Goal: Task Accomplishment & Management: Use online tool/utility

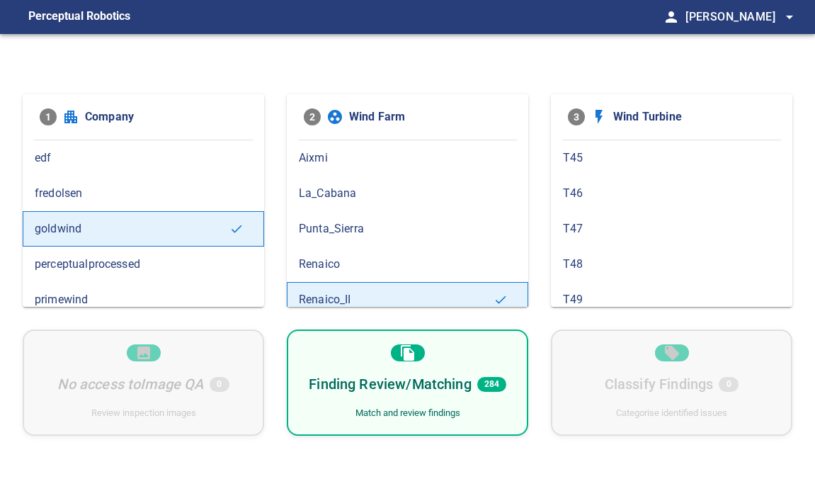
click at [423, 415] on div "Match and review findings" at bounding box center [407, 412] width 105 height 13
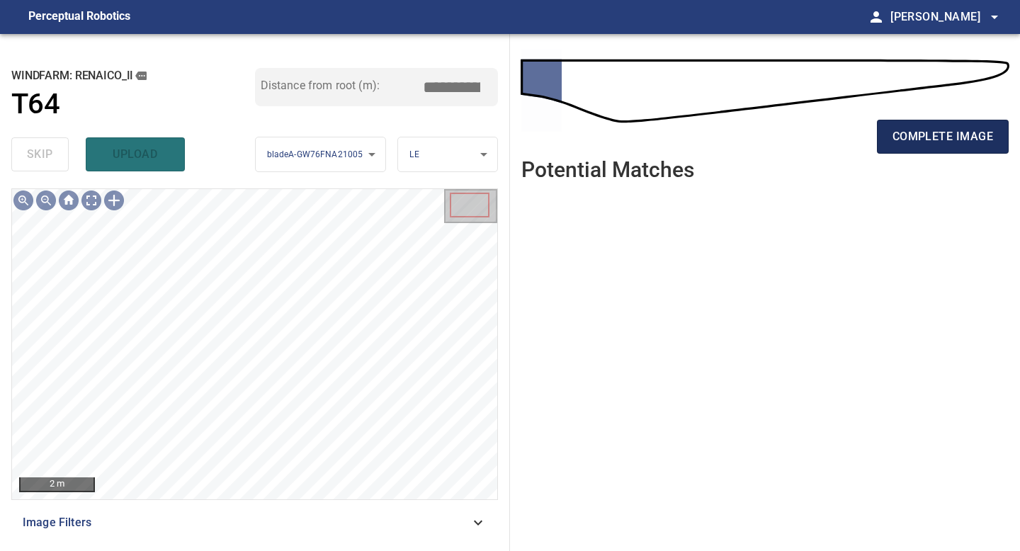
click at [814, 130] on span "complete image" at bounding box center [942, 137] width 101 height 20
click at [814, 146] on span "complete image" at bounding box center [942, 137] width 101 height 20
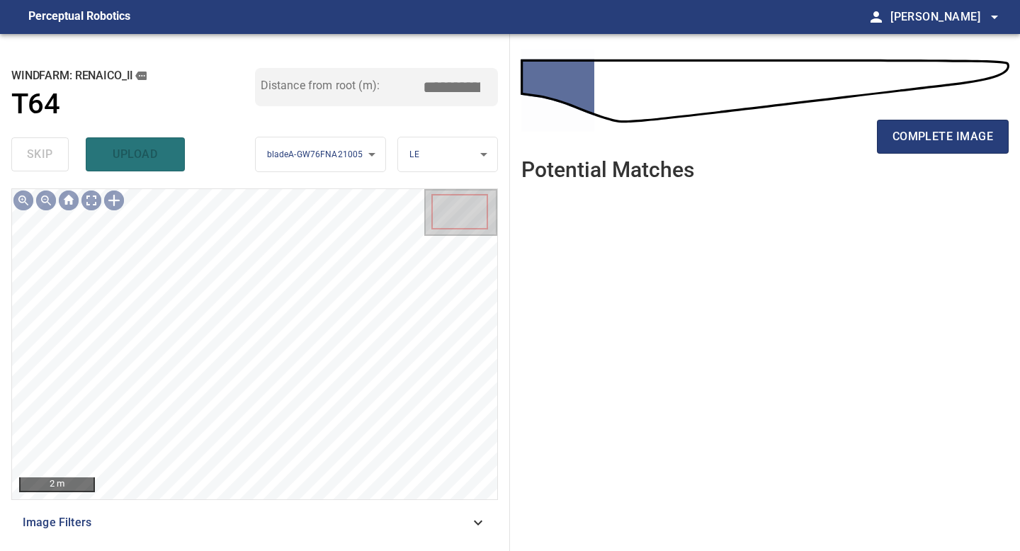
click at [814, 142] on span "complete image" at bounding box center [942, 137] width 101 height 20
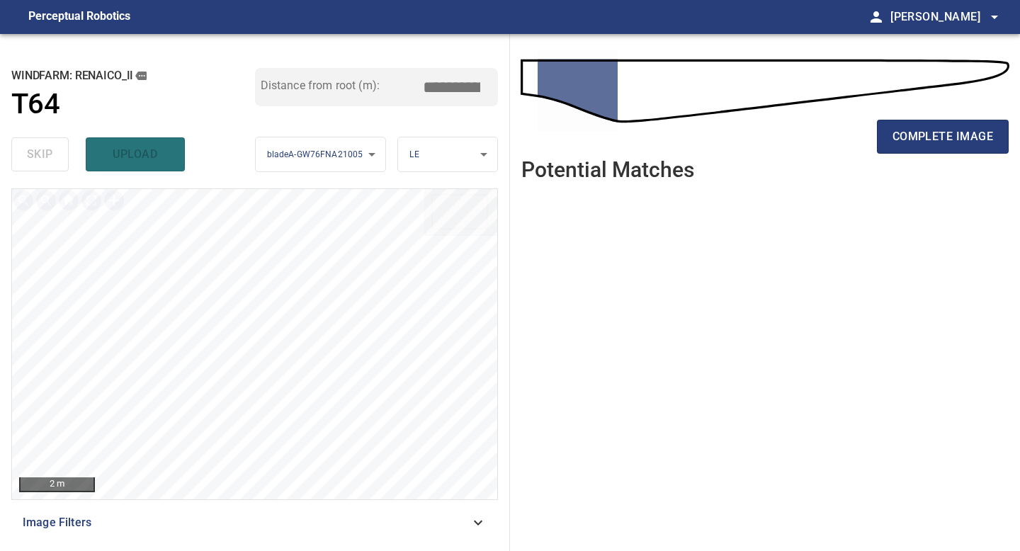
click at [814, 142] on span "complete image" at bounding box center [942, 137] width 101 height 20
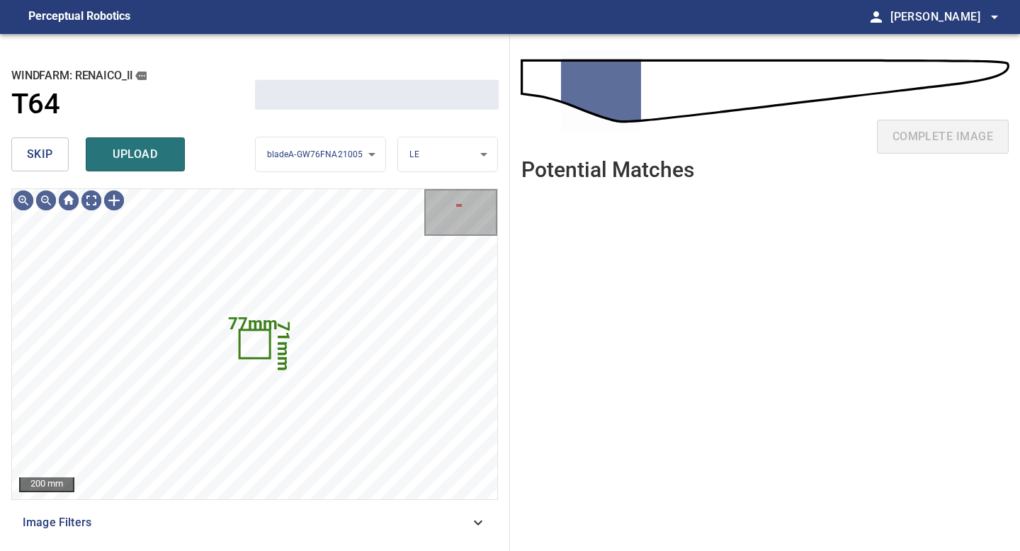
click at [50, 156] on span "skip" at bounding box center [40, 154] width 26 height 20
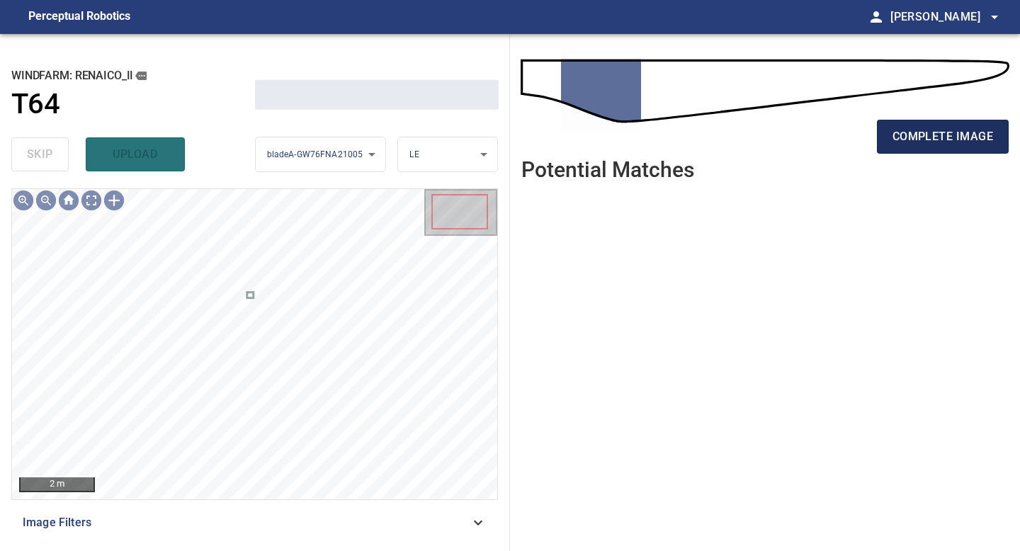
click at [814, 135] on span "complete image" at bounding box center [942, 137] width 101 height 20
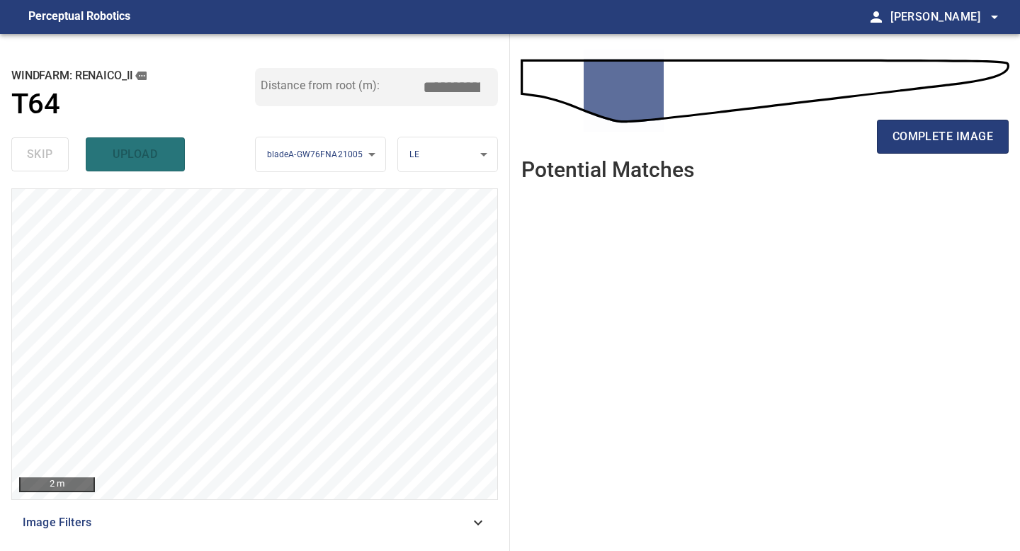
click at [814, 135] on span "complete image" at bounding box center [942, 137] width 101 height 20
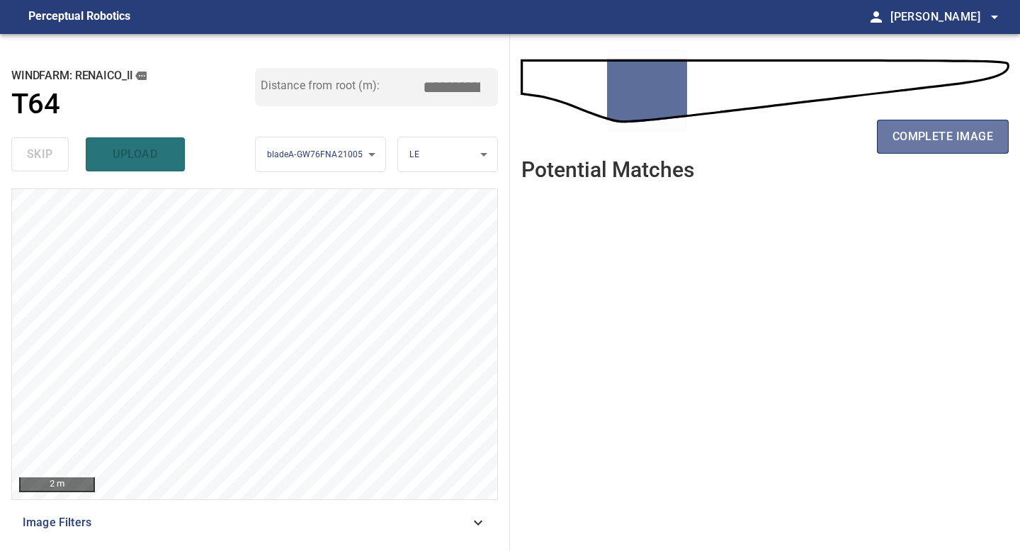
click at [814, 135] on span "complete image" at bounding box center [942, 137] width 101 height 20
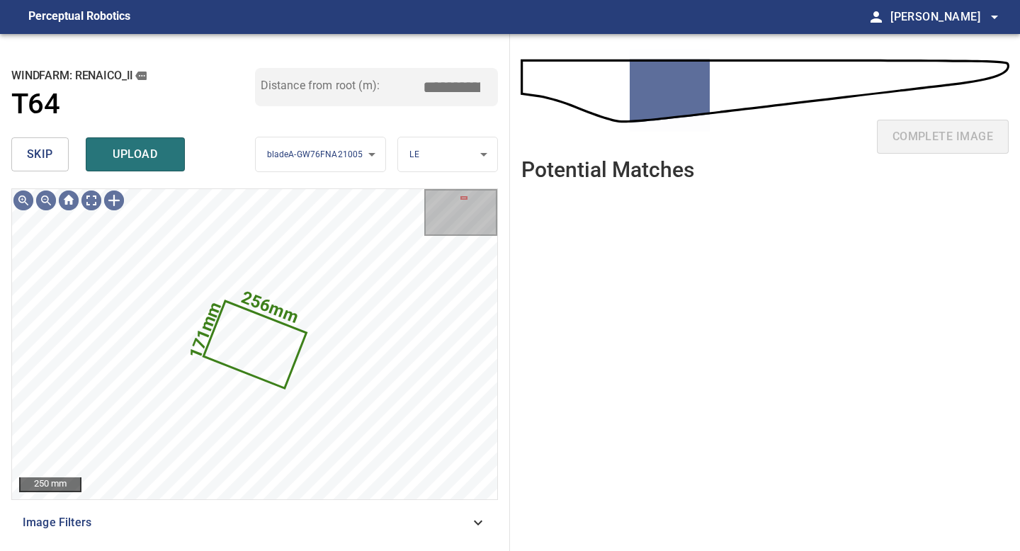
click at [38, 146] on span "skip" at bounding box center [40, 154] width 26 height 20
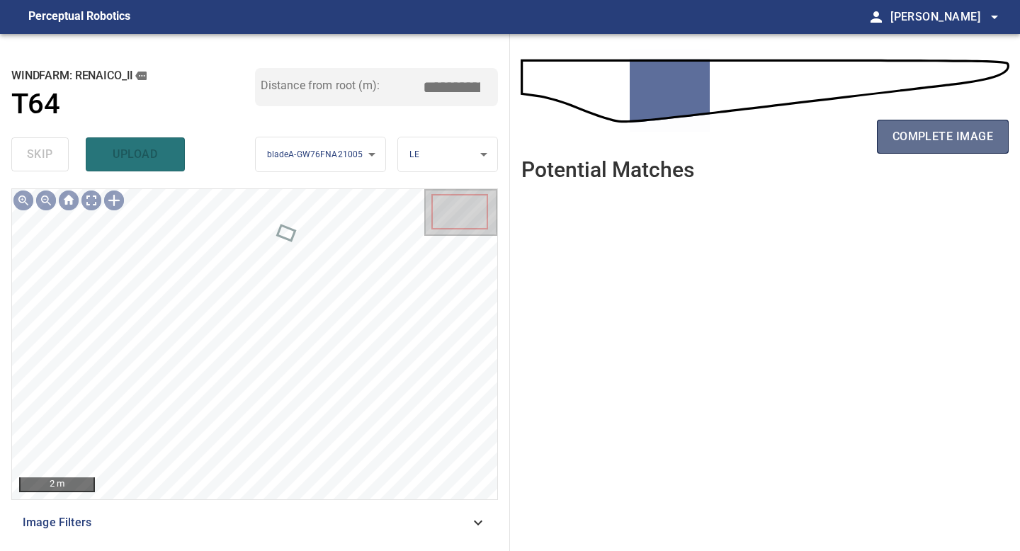
click at [814, 136] on span "complete image" at bounding box center [942, 137] width 101 height 20
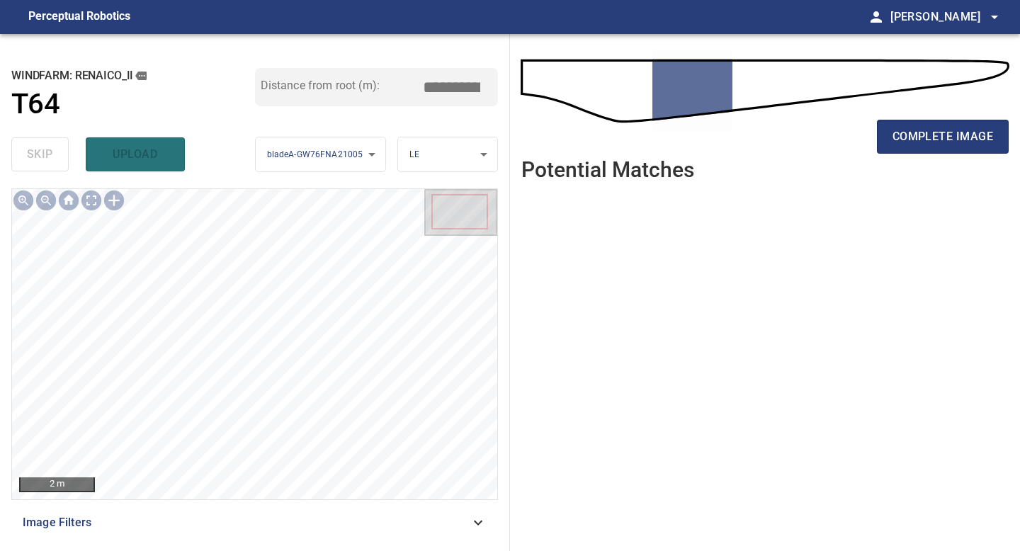
click at [814, 136] on span "complete image" at bounding box center [942, 137] width 101 height 20
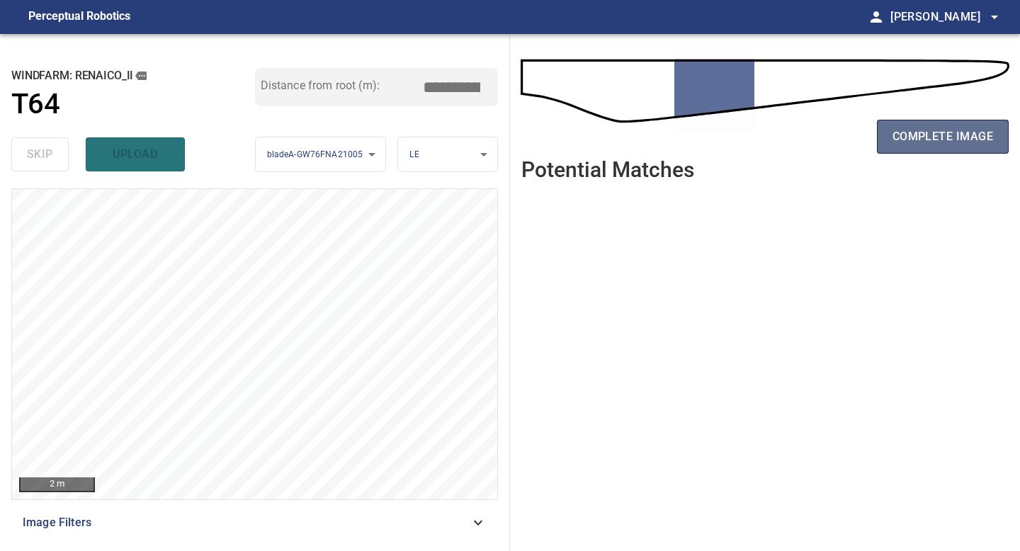
click at [814, 134] on span "complete image" at bounding box center [942, 137] width 101 height 20
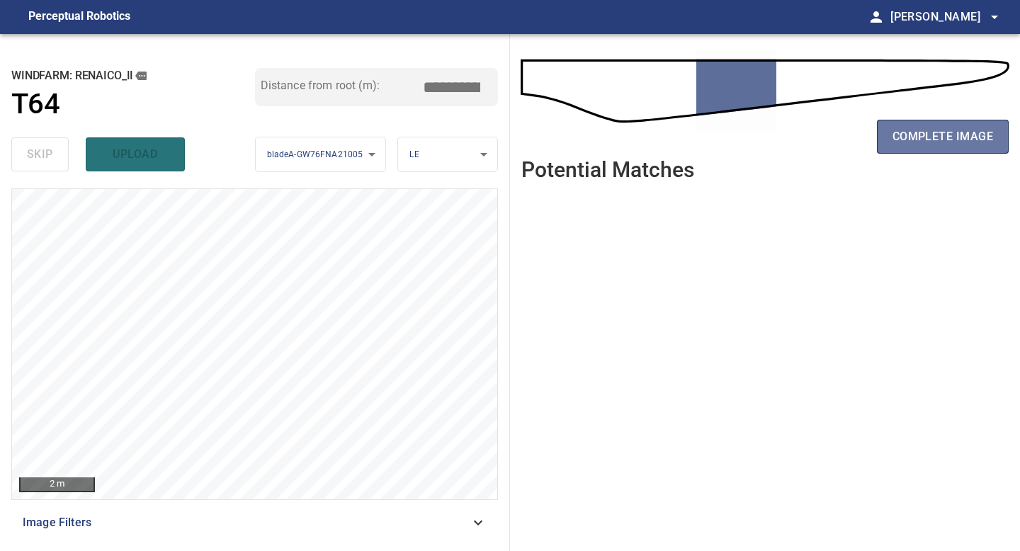
click at [814, 134] on span "complete image" at bounding box center [942, 137] width 101 height 20
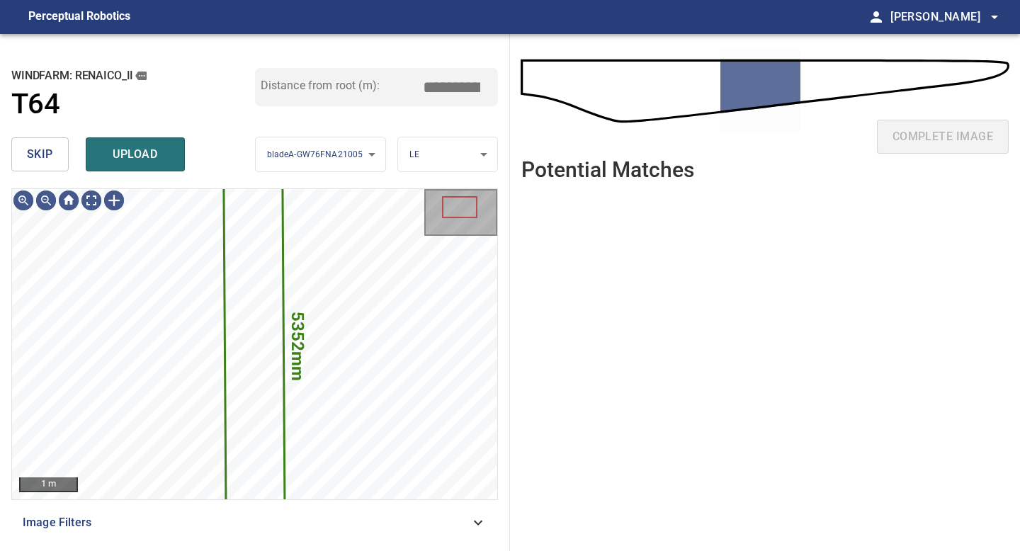
click at [55, 164] on button "skip" at bounding box center [39, 154] width 57 height 34
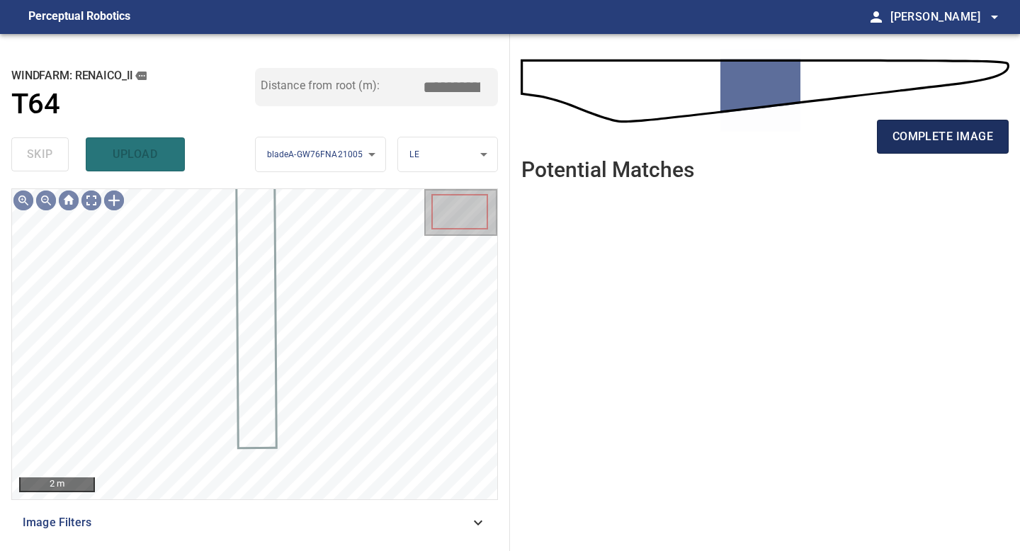
click at [814, 139] on span "complete image" at bounding box center [942, 137] width 101 height 20
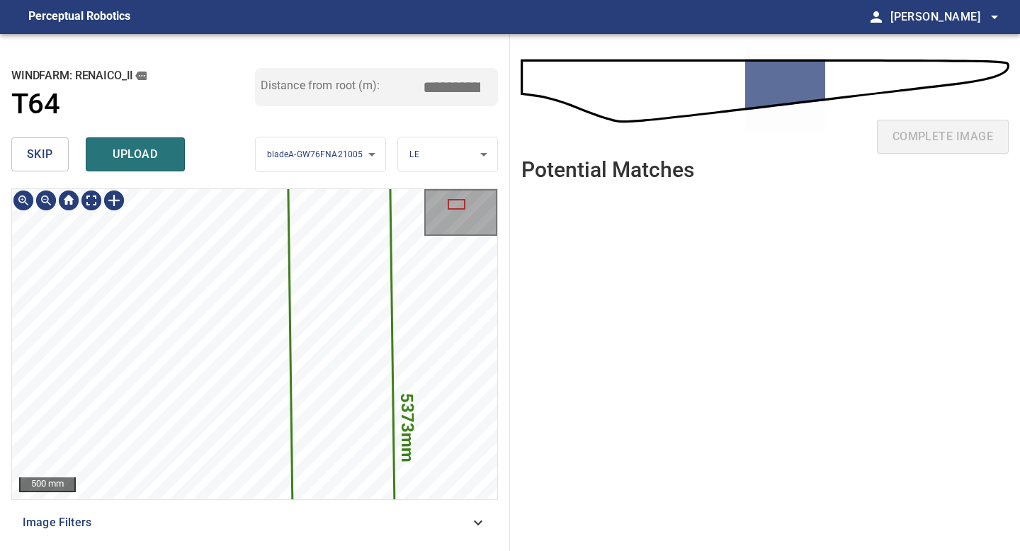
click at [141, 483] on div "5373mm 662mm 500 mm Image Filters" at bounding box center [254, 363] width 486 height 351
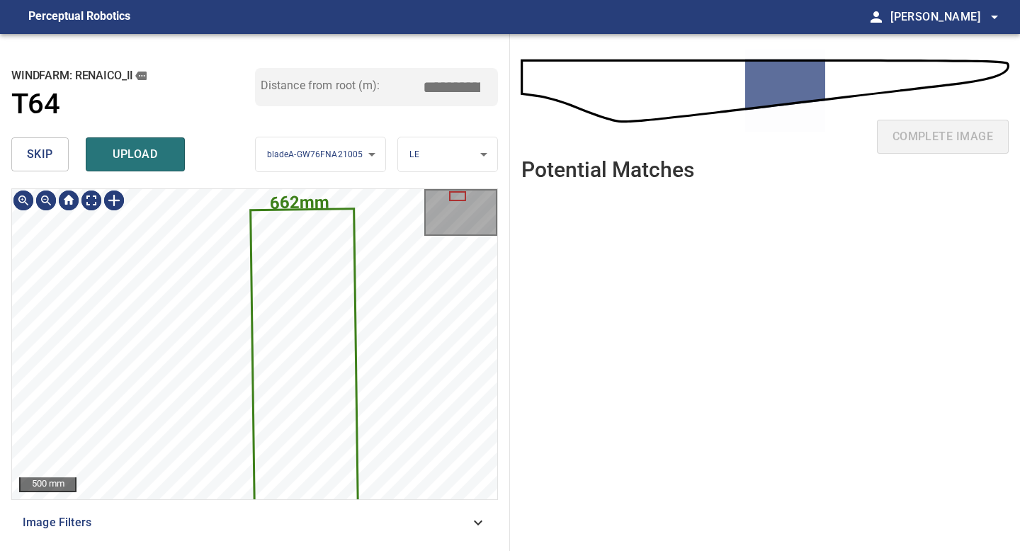
click at [49, 155] on span "skip" at bounding box center [40, 154] width 26 height 20
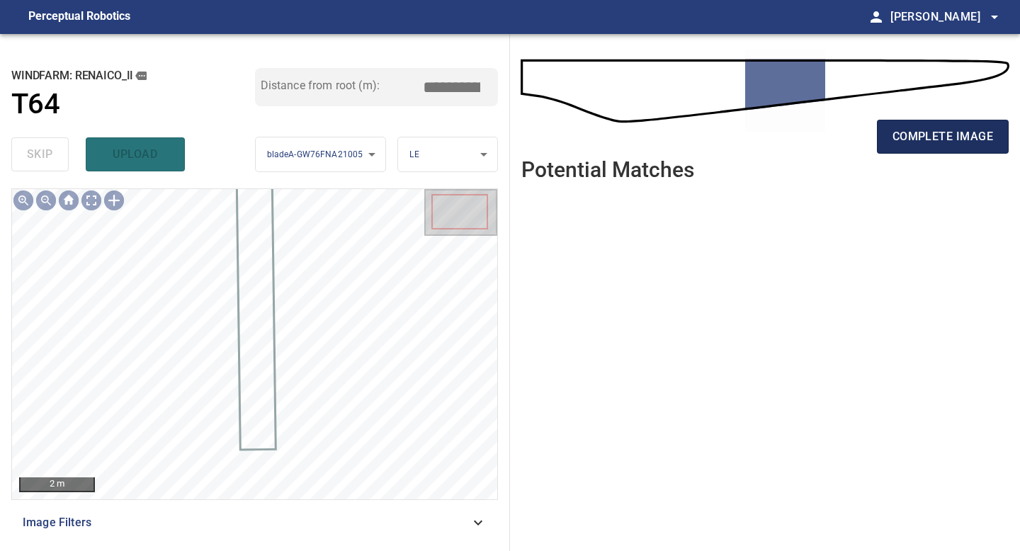
click at [814, 136] on span "complete image" at bounding box center [942, 137] width 101 height 20
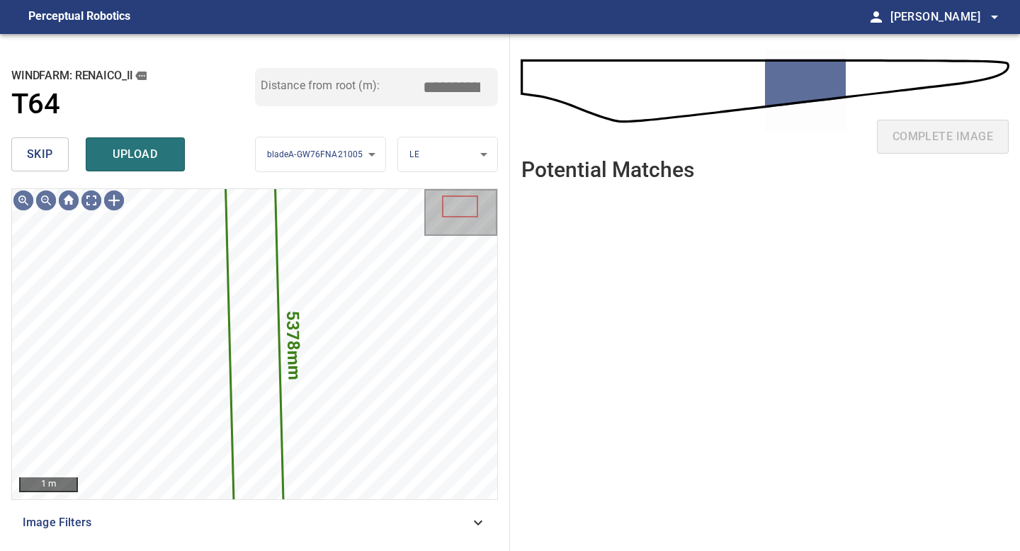
click at [32, 148] on span "skip" at bounding box center [40, 154] width 26 height 20
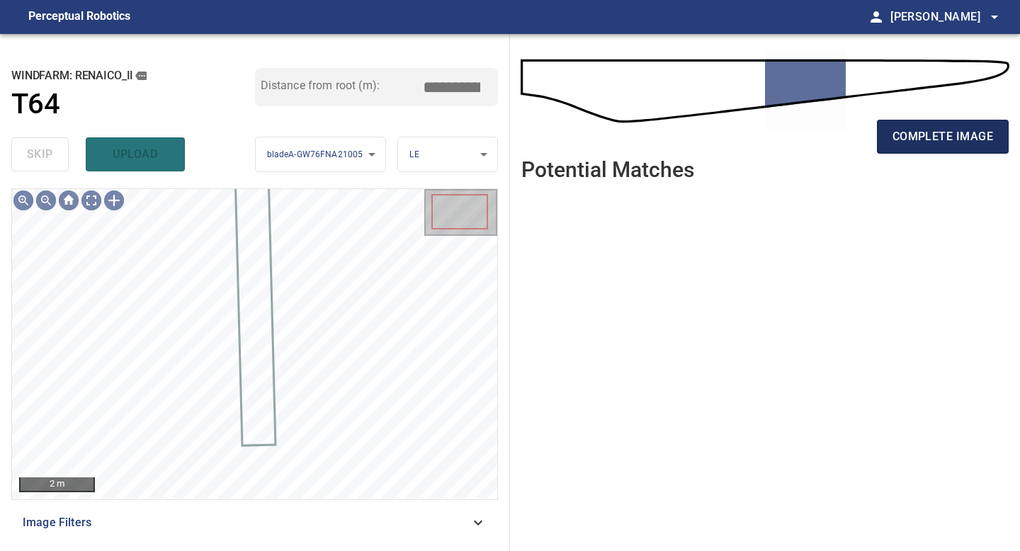
click at [814, 144] on span "complete image" at bounding box center [942, 137] width 101 height 20
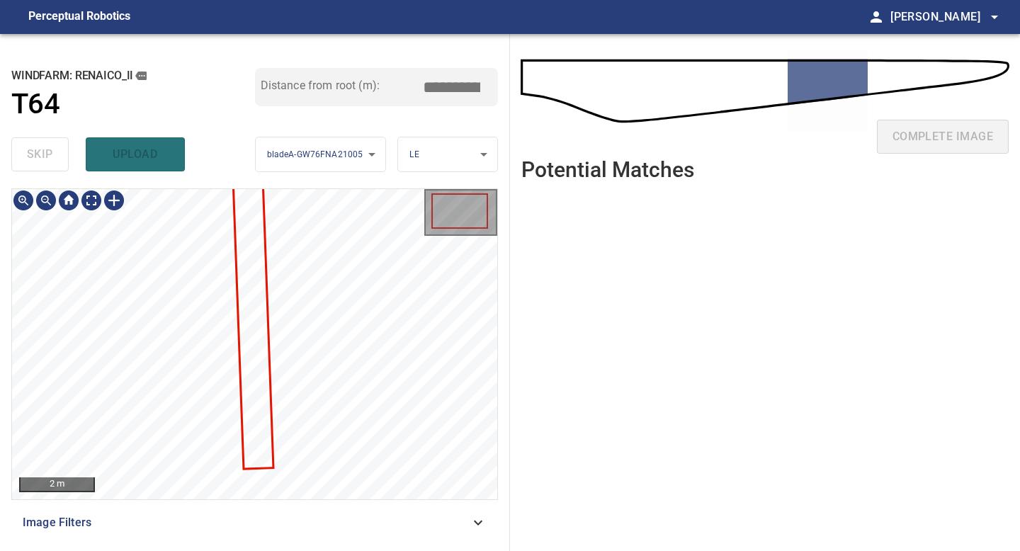
click at [184, 483] on div "**********" at bounding box center [255, 292] width 510 height 517
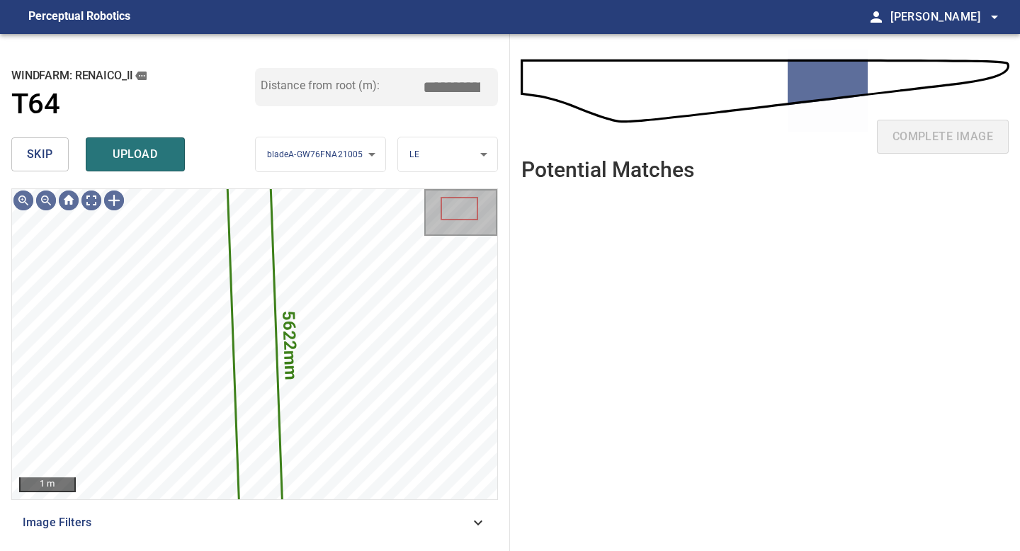
click at [53, 152] on button "skip" at bounding box center [39, 154] width 57 height 34
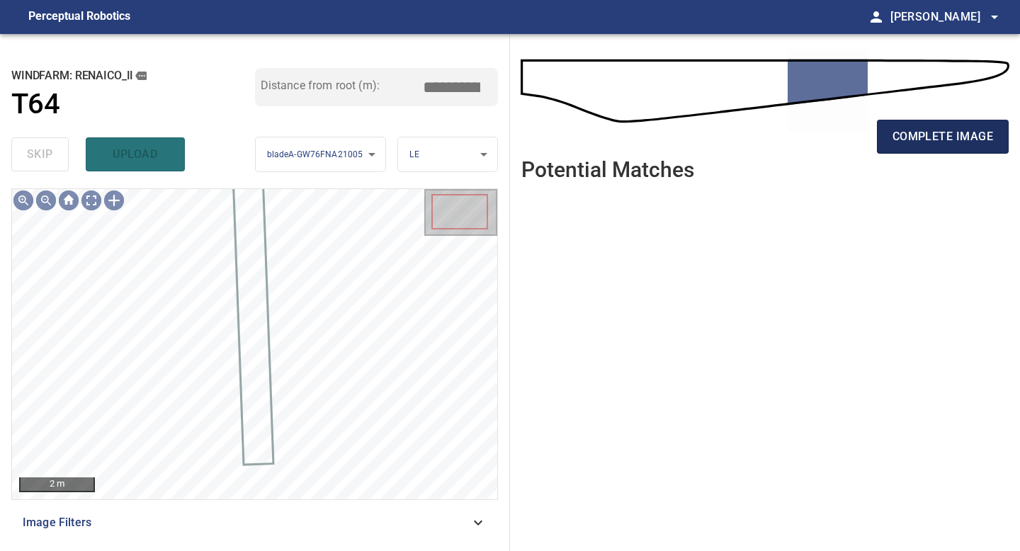
click at [814, 132] on button "complete image" at bounding box center [943, 137] width 132 height 34
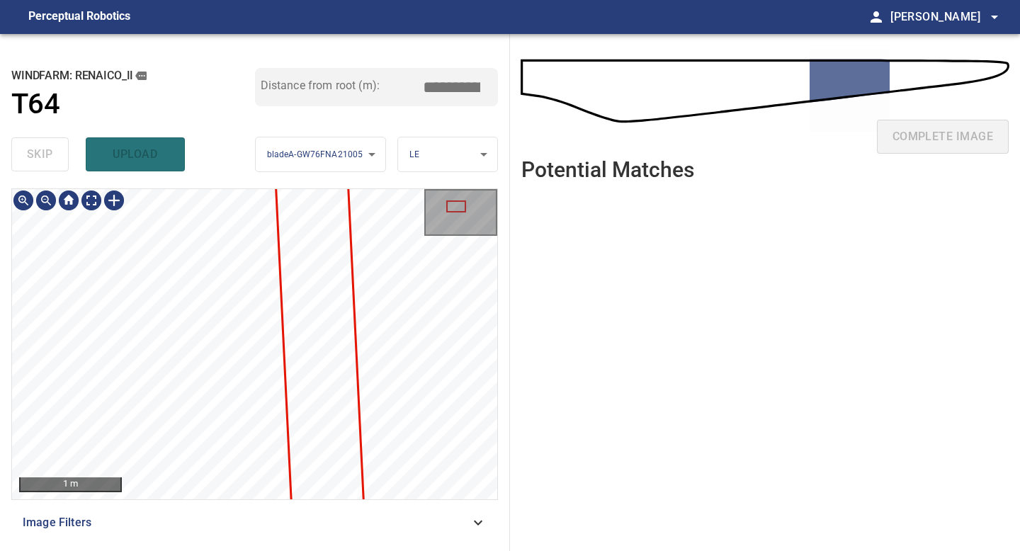
click at [207, 483] on div "**********" at bounding box center [255, 292] width 510 height 517
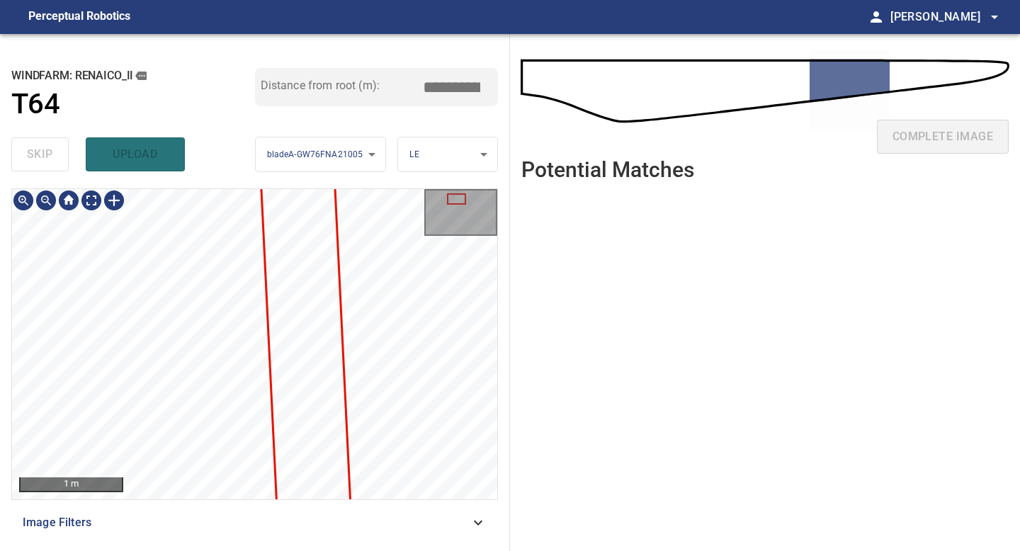
click at [200, 483] on div "**********" at bounding box center [255, 292] width 510 height 517
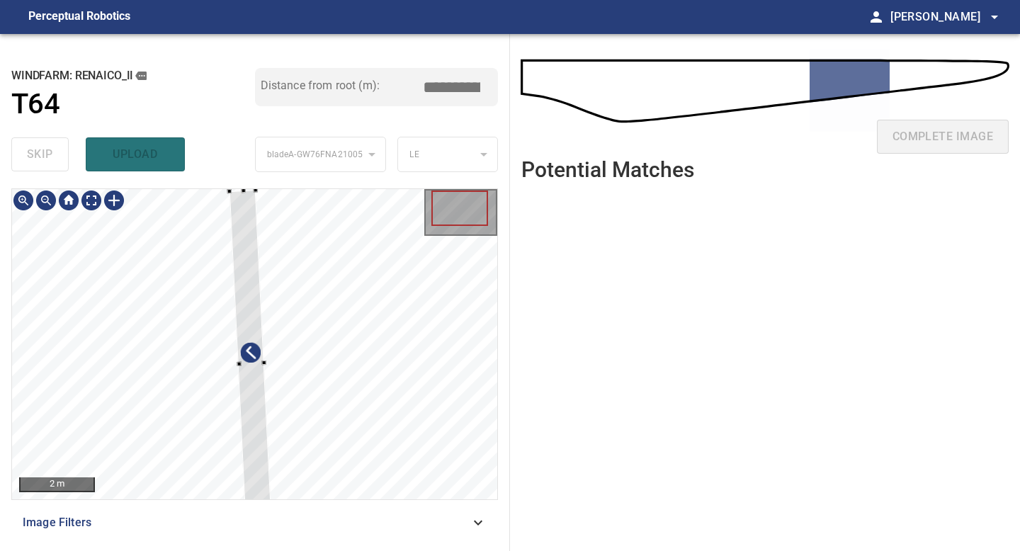
click at [253, 414] on div at bounding box center [250, 364] width 43 height 348
click at [257, 319] on div at bounding box center [248, 248] width 38 height 234
click at [251, 329] on div at bounding box center [246, 282] width 35 height 200
click at [256, 353] on div at bounding box center [255, 353] width 4 height 4
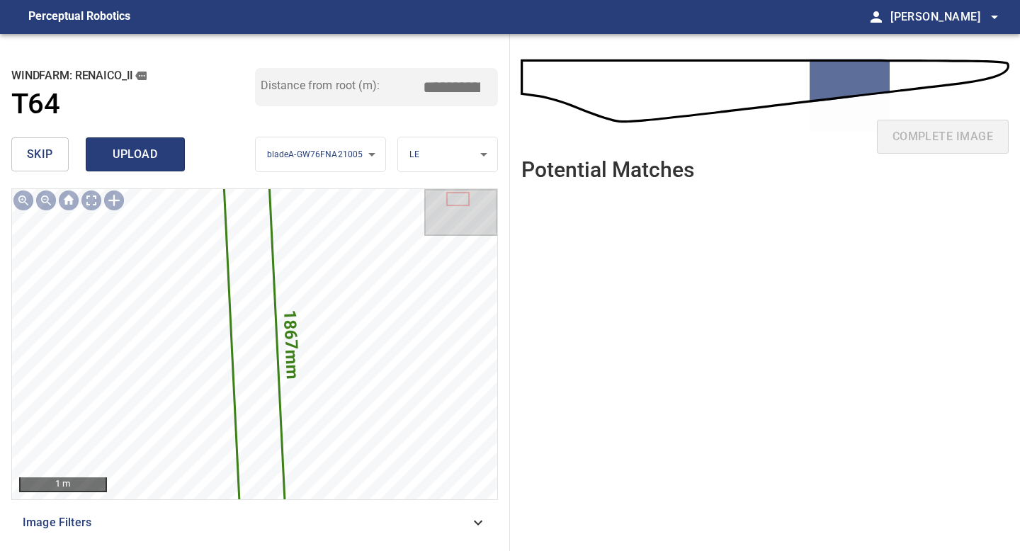
click at [132, 150] on span "upload" at bounding box center [135, 154] width 68 height 20
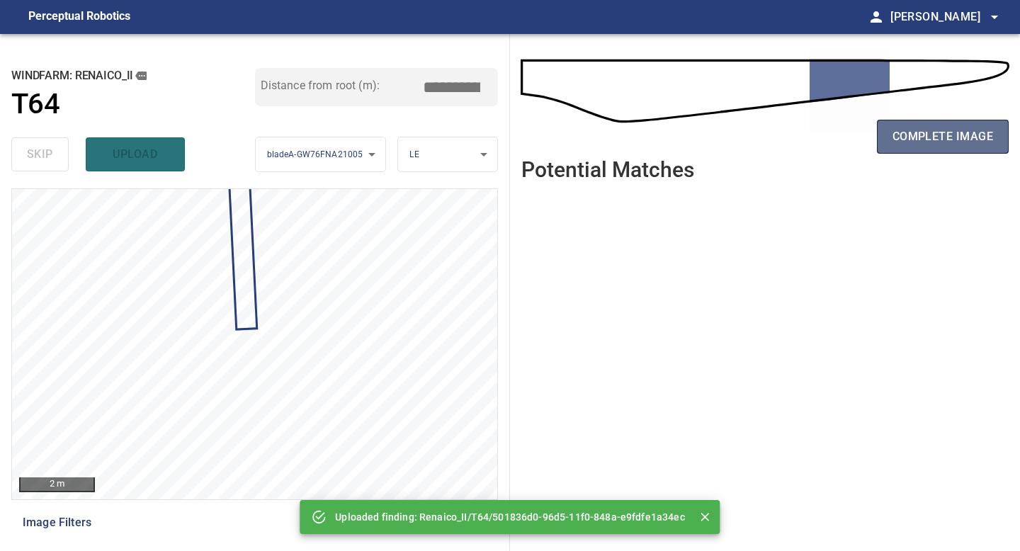
click at [814, 140] on span "complete image" at bounding box center [942, 137] width 101 height 20
